Goal: Use online tool/utility: Use online tool/utility

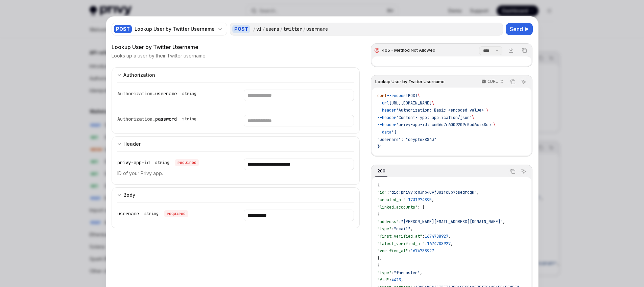
scroll to position [392, 0]
click at [284, 162] on input "**********" at bounding box center [299, 164] width 110 height 11
paste input "text"
type input "**********"
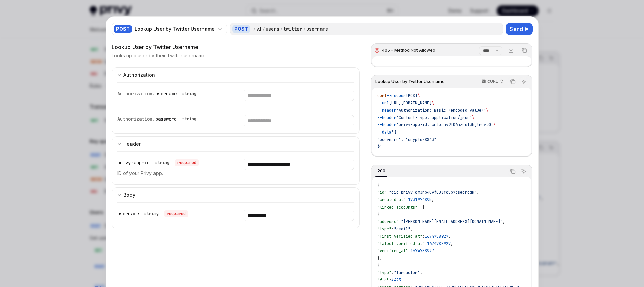
drag, startPoint x: 514, startPoint y: 30, endPoint x: 487, endPoint y: 46, distance: 31.2
click at [514, 30] on span "Send" at bounding box center [516, 29] width 13 height 8
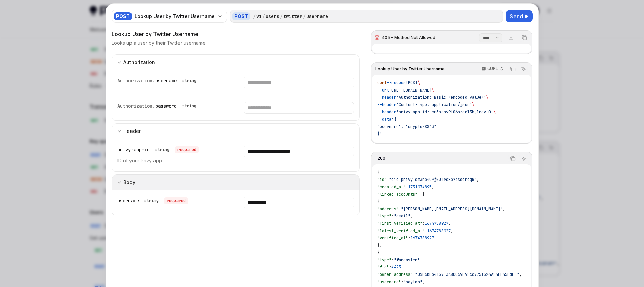
scroll to position [13, 0]
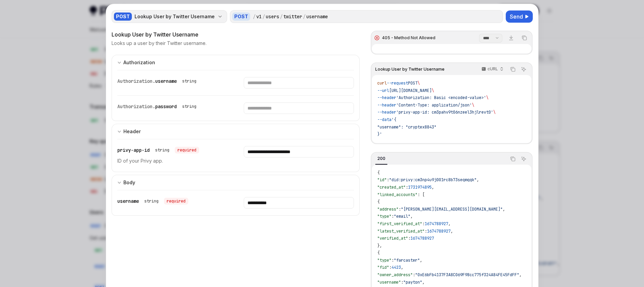
click at [121, 14] on div "POST" at bounding box center [123, 17] width 18 height 8
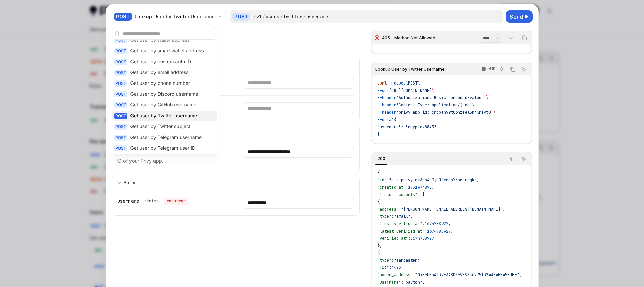
scroll to position [658, 0]
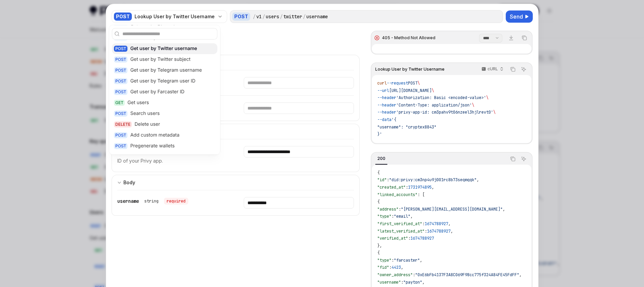
click at [140, 51] on div "Get user by Twitter username" at bounding box center [163, 49] width 67 height 7
click at [116, 47] on div "POST" at bounding box center [121, 49] width 14 height 6
click at [118, 48] on div "POST" at bounding box center [121, 49] width 14 height 6
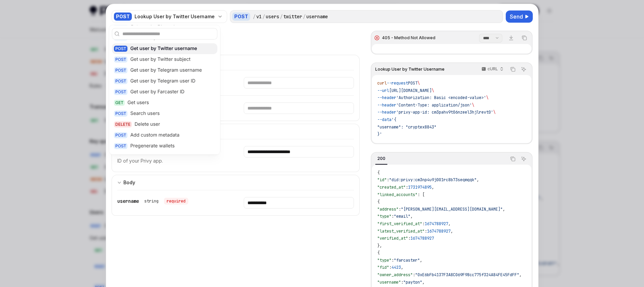
click at [271, 42] on div "Looks up a user by their Twitter username." at bounding box center [236, 43] width 249 height 7
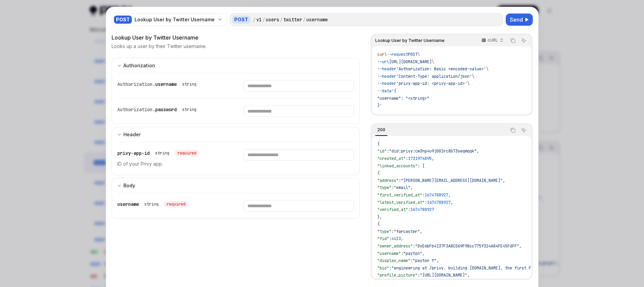
click at [267, 161] on div at bounding box center [299, 158] width 110 height 19
click at [268, 151] on input "Enter privy-app-id" at bounding box center [299, 154] width 110 height 11
type input "**********"
click at [269, 209] on input "Enter username" at bounding box center [299, 205] width 110 height 11
click at [269, 205] on input "Enter username" at bounding box center [299, 205] width 110 height 11
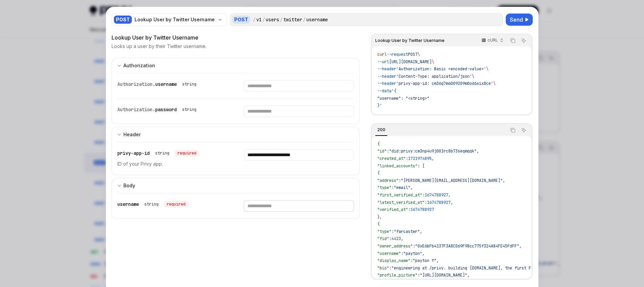
click at [269, 205] on input "Enter username" at bounding box center [299, 205] width 110 height 11
type input "*********"
click at [518, 20] on span "Send" at bounding box center [516, 20] width 13 height 8
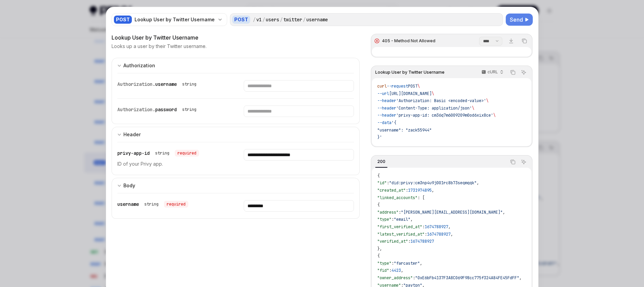
click at [518, 20] on span "Send" at bounding box center [516, 20] width 13 height 8
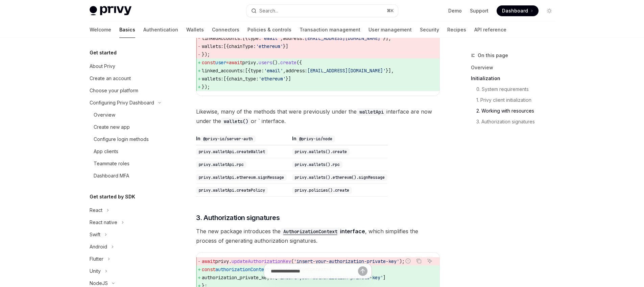
click at [360, 139] on div "​ Overview If your app previously used Privy’s @privy-io/server-auth SDK, follo…" at bounding box center [318, 24] width 244 height 991
